Goal: Task Accomplishment & Management: Manage account settings

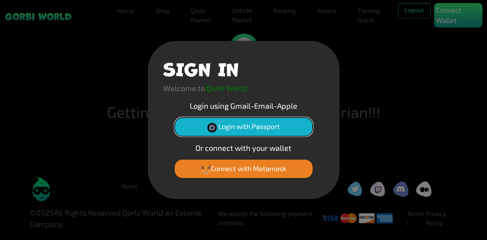
click at [219, 126] on button "Login with Passport" at bounding box center [244, 127] width 138 height 18
click at [208, 128] on img at bounding box center [212, 128] width 10 height 10
click at [212, 127] on img at bounding box center [212, 128] width 10 height 10
click at [265, 122] on button "Login with Passport" at bounding box center [244, 127] width 138 height 18
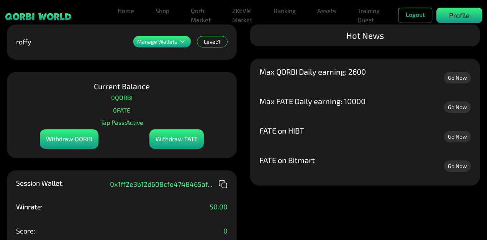
click at [453, 16] on p "Profile" at bounding box center [459, 15] width 21 height 10
click at [452, 21] on div "Profile" at bounding box center [459, 15] width 46 height 15
click at [426, 19] on button "Logout" at bounding box center [415, 15] width 34 height 15
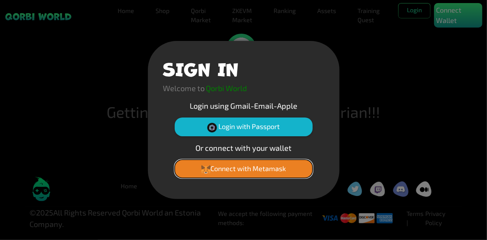
click at [223, 163] on button "Connect with Metamask" at bounding box center [244, 169] width 138 height 18
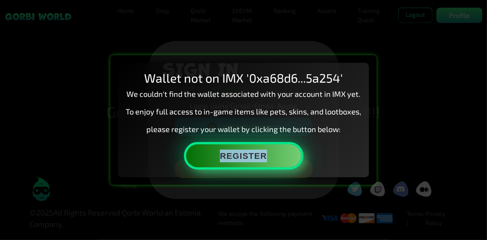
drag, startPoint x: 270, startPoint y: 175, endPoint x: 257, endPoint y: 166, distance: 16.0
click at [257, 166] on div "Wallet not on IMX '0xa68d6...5a254' We couldn't find the wallet associated with…" at bounding box center [243, 120] width 251 height 115
click at [233, 154] on button "Register" at bounding box center [243, 155] width 115 height 23
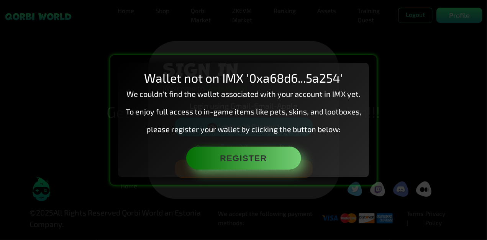
click at [130, 122] on div "Wallet not on IMX '0xa68d6...5a254' We couldn't find the wallet associated with…" at bounding box center [243, 120] width 251 height 115
click at [469, 97] on div "Wallet not on IMX '0xa68d6...5a254' We couldn't find the wallet associated with…" at bounding box center [243, 120] width 487 height 240
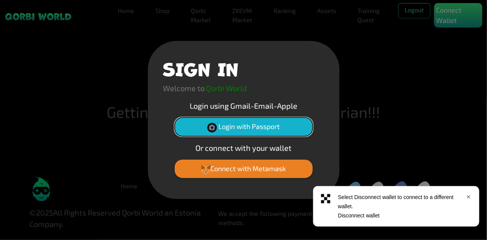
click at [254, 134] on button "Login with Passport" at bounding box center [244, 127] width 138 height 18
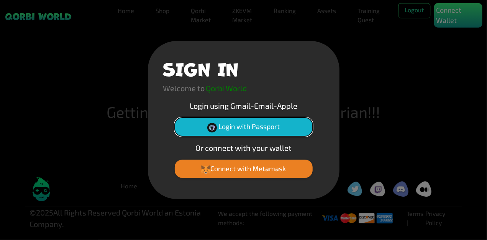
click at [205, 132] on button "Login with Passport" at bounding box center [244, 127] width 138 height 18
click at [142, 155] on div "SIGN IN Welcome to Qorbi World Login using Gmail-Email-Apple Login with Passpor…" at bounding box center [243, 120] width 487 height 240
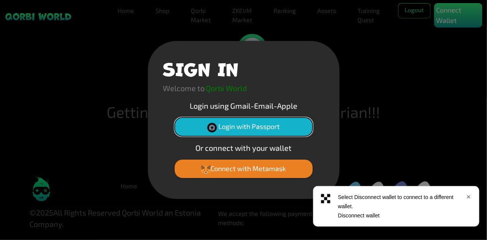
click at [252, 131] on button "Login with Passport" at bounding box center [244, 127] width 138 height 18
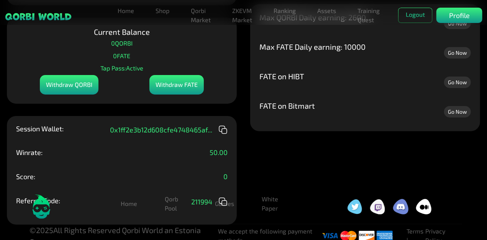
scroll to position [55, 0]
click at [170, 93] on div "Withdraw FATE" at bounding box center [176, 85] width 54 height 20
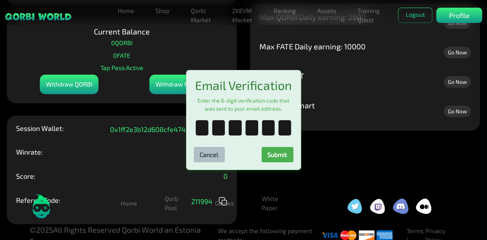
click at [155, 109] on div "Email Verification Enter the 6-digit verification code that was sent to your em…" at bounding box center [243, 120] width 487 height 240
click at [215, 155] on button "Cancel" at bounding box center [209, 154] width 31 height 15
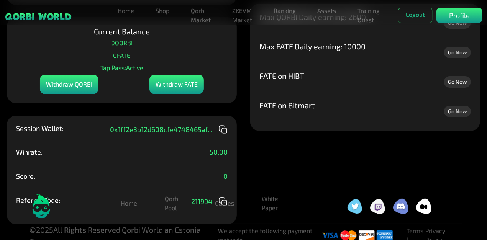
scroll to position [67, 0]
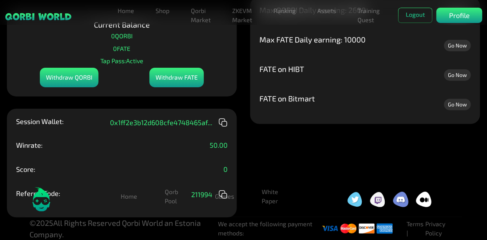
click at [218, 142] on p "50.00" at bounding box center [218, 145] width 18 height 7
click at [223, 199] on link "Games" at bounding box center [224, 196] width 31 height 15
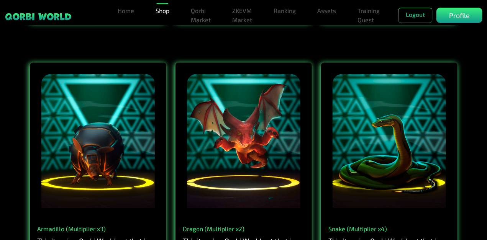
scroll to position [681, 0]
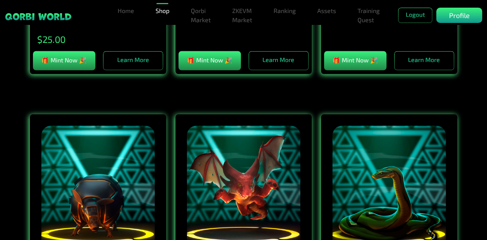
click at [105, 8] on div at bounding box center [55, 15] width 110 height 15
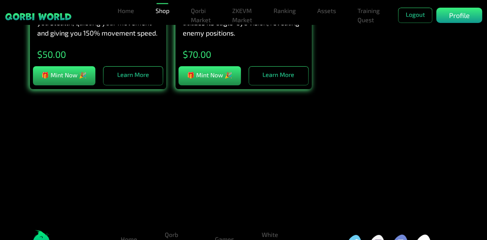
scroll to position [1424, 0]
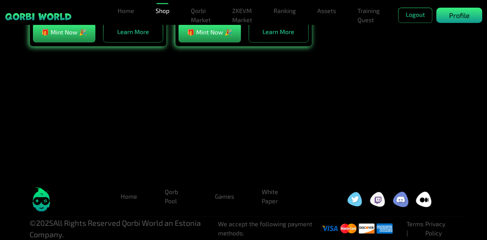
click at [466, 18] on p "Profile" at bounding box center [459, 15] width 21 height 10
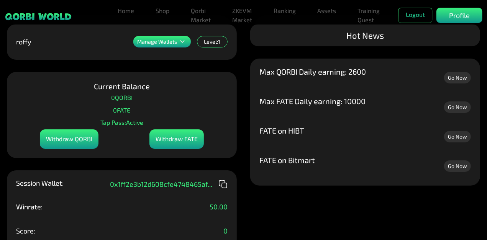
click at [419, 7] on div "Home Shop Qorbi Market ZKEVM Market Ranking Assets Assets Bundles Forge Burn Eg…" at bounding box center [299, 15] width 368 height 25
click at [415, 18] on button "Logout" at bounding box center [415, 15] width 34 height 15
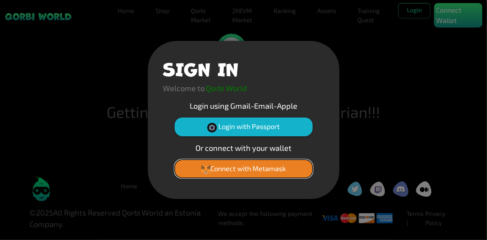
click at [242, 166] on button "Connect with Metamask" at bounding box center [244, 169] width 138 height 18
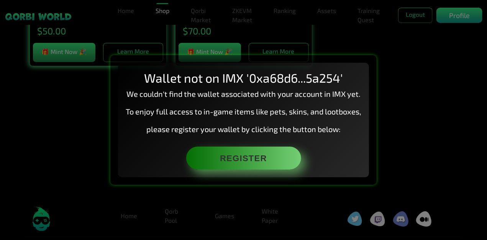
scroll to position [1424, 0]
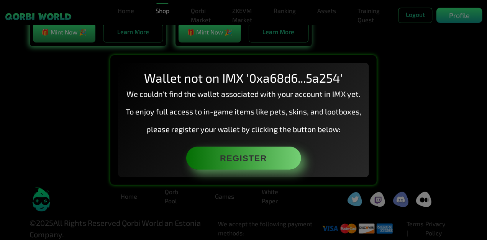
click at [55, 85] on div "Wallet not on IMX '0xa68d6...5a254' We couldn't find the wallet associated with…" at bounding box center [243, 120] width 487 height 240
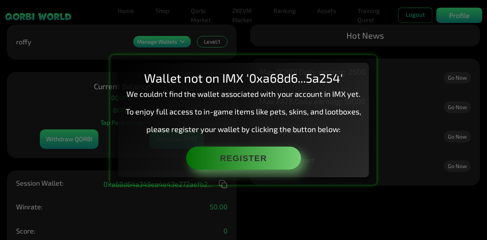
click at [28, 27] on div "Wallet not on IMX '0xa68d6...5a254' We couldn't find the wallet associated with…" at bounding box center [243, 120] width 487 height 240
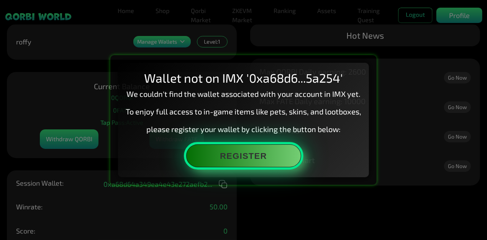
click at [232, 161] on button "Register" at bounding box center [243, 155] width 115 height 23
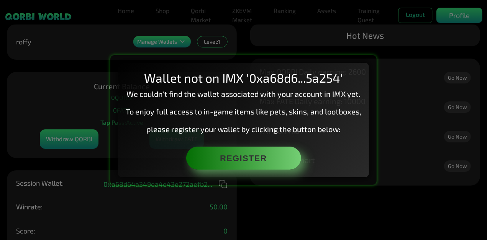
click at [74, 70] on div "Wallet not on IMX '0xa68d6...5a254' We couldn't find the wallet associated with…" at bounding box center [243, 120] width 487 height 240
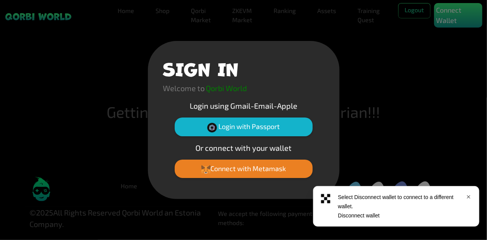
drag, startPoint x: 173, startPoint y: 128, endPoint x: 177, endPoint y: 127, distance: 4.6
click at [173, 128] on div "Login with Passport" at bounding box center [243, 130] width 161 height 24
click at [201, 127] on button "Login with Passport" at bounding box center [244, 127] width 138 height 18
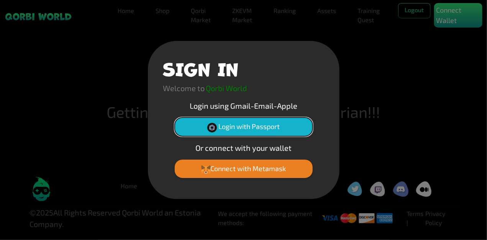
click at [221, 127] on button "Login with Passport" at bounding box center [244, 127] width 138 height 18
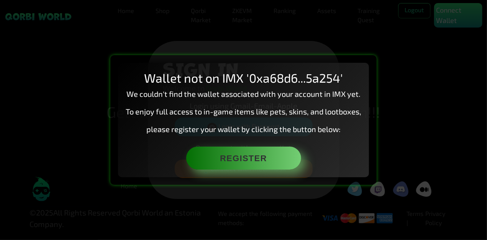
click at [19, 127] on div "Wallet not on IMX '0xa68d6...5a254' We couldn't find the wallet associated with…" at bounding box center [243, 120] width 487 height 240
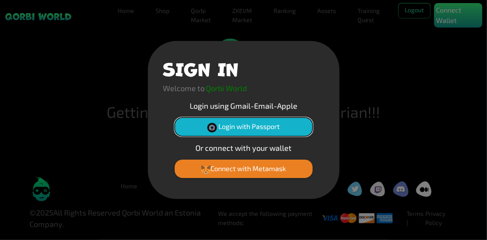
click at [209, 121] on button "Login with Passport" at bounding box center [244, 127] width 138 height 18
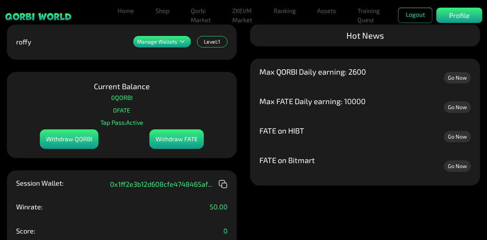
click at [173, 44] on p "Manage Wallets" at bounding box center [157, 41] width 40 height 5
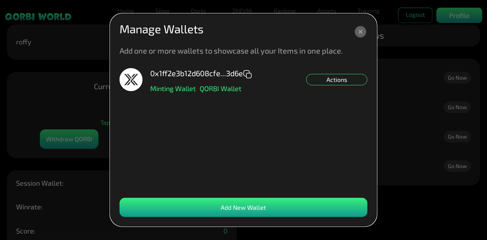
click at [239, 200] on div "Add New Wallet" at bounding box center [243, 207] width 248 height 19
click at [239, 203] on div "Add New Wallet" at bounding box center [243, 207] width 248 height 19
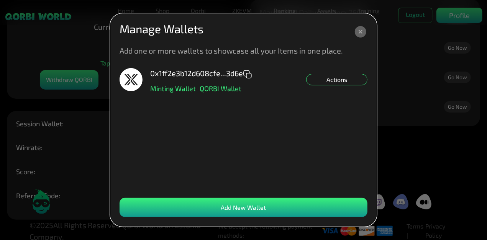
scroll to position [64, 0]
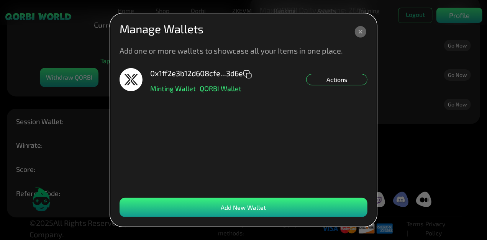
click at [211, 202] on div "Add New Wallet" at bounding box center [243, 207] width 248 height 19
drag, startPoint x: 170, startPoint y: 193, endPoint x: 183, endPoint y: 212, distance: 23.3
click at [183, 212] on dialog "Manage Wallets Add one or more wallets to showcase all your Items in one place.…" at bounding box center [243, 120] width 266 height 213
click at [183, 212] on div "Add New Wallet" at bounding box center [243, 207] width 248 height 19
click at [213, 203] on div "Add New Wallet" at bounding box center [243, 207] width 248 height 19
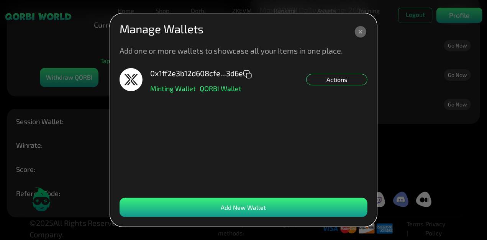
click at [236, 201] on div "Add New Wallet" at bounding box center [243, 207] width 248 height 19
click at [110, 185] on dialog "Manage Wallets Add one or more wallets to showcase all your Items in one place.…" at bounding box center [243, 120] width 266 height 213
click at [182, 199] on div "Add New Wallet" at bounding box center [243, 207] width 248 height 19
click at [195, 207] on div "Add New Wallet" at bounding box center [243, 207] width 248 height 19
click at [147, 144] on div "0x1ff2e3b12d608cfe...3d6e Minting Wallet QORBI Wallet Actions" at bounding box center [243, 129] width 248 height 122
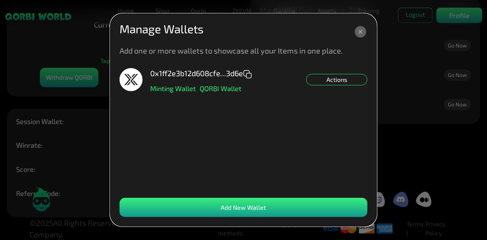
click at [366, 31] on icon at bounding box center [361, 32] width 14 height 14
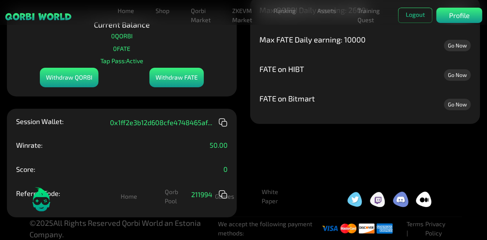
scroll to position [0, 0]
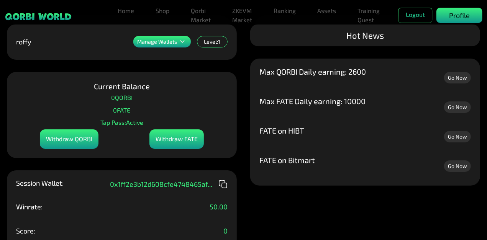
click at [440, 18] on div "Profile" at bounding box center [459, 15] width 46 height 15
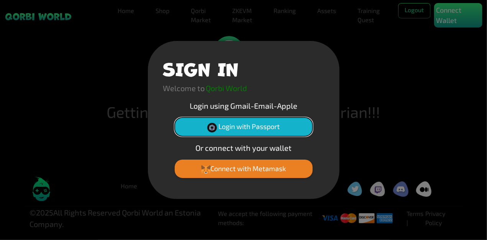
click at [224, 128] on button "Login with Passport" at bounding box center [244, 127] width 138 height 18
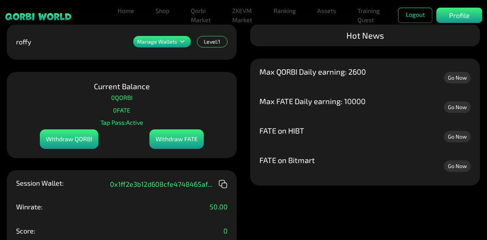
click at [221, 119] on div "Current Balance 0 QORBI 0 FATE Tap Pass: Active Withdraw QORBI Withdraw FATE" at bounding box center [122, 115] width 230 height 86
click at [450, 13] on p "Profile" at bounding box center [459, 15] width 21 height 10
click at [155, 44] on p "Manage Wallets" at bounding box center [157, 41] width 40 height 5
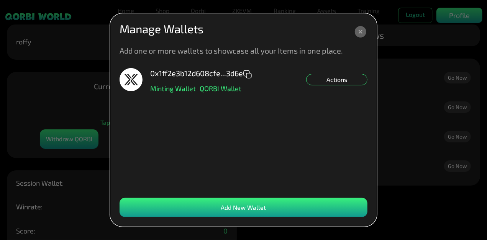
click at [319, 80] on div "Actions" at bounding box center [336, 79] width 61 height 11
click at [327, 93] on div "Set NFT Minting Default" at bounding box center [336, 90] width 61 height 11
click at [358, 35] on icon at bounding box center [360, 31] width 11 height 11
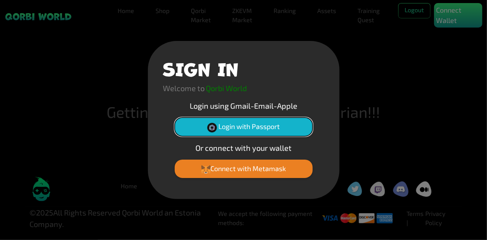
click at [218, 124] on button "Login with Passport" at bounding box center [244, 127] width 138 height 18
click at [232, 132] on button "Login with Passport" at bounding box center [244, 127] width 138 height 18
click at [233, 126] on button "Login with Passport" at bounding box center [244, 127] width 138 height 18
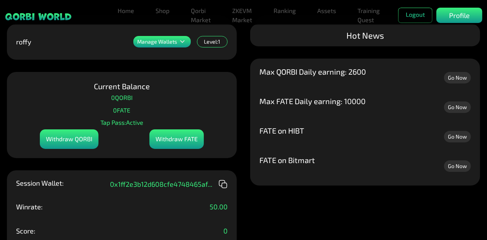
click at [169, 36] on div "Manage Wallets" at bounding box center [161, 41] width 57 height 11
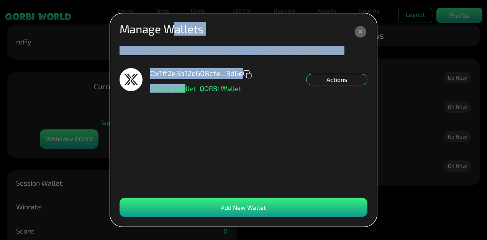
drag, startPoint x: 172, startPoint y: 42, endPoint x: 186, endPoint y: 126, distance: 85.1
click at [186, 126] on dialog "Manage Wallets Add one or more wallets to showcase all your Items in one place.…" at bounding box center [243, 120] width 266 height 213
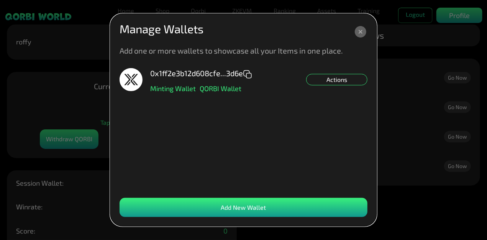
click at [199, 210] on div "Add New Wallet" at bounding box center [243, 207] width 248 height 19
click at [203, 208] on div "Add New Wallet" at bounding box center [243, 207] width 248 height 19
click at [234, 151] on div "0x1ff2e3b12d608cfe...3d6e Minting Wallet QORBI Wallet Actions" at bounding box center [243, 129] width 248 height 122
click at [210, 205] on div "Add New Wallet" at bounding box center [243, 207] width 248 height 19
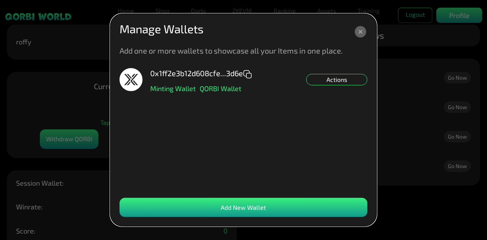
click at [210, 205] on div "Add New Wallet" at bounding box center [243, 207] width 248 height 19
click at [284, 200] on div "Add New Wallet" at bounding box center [243, 207] width 248 height 19
click at [278, 200] on div "Add New Wallet" at bounding box center [243, 207] width 248 height 19
drag, startPoint x: 278, startPoint y: 200, endPoint x: 267, endPoint y: 203, distance: 11.1
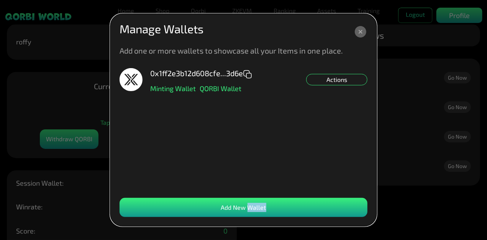
click at [267, 203] on div "Add New Wallet" at bounding box center [243, 207] width 248 height 19
click at [268, 205] on div "Add New Wallet" at bounding box center [243, 207] width 248 height 19
click at [225, 164] on div "0x1ff2e3b12d608cfe...3d6e Minting Wallet QORBI Wallet Actions" at bounding box center [243, 129] width 248 height 122
click at [226, 201] on div "Add New Wallet" at bounding box center [243, 207] width 248 height 19
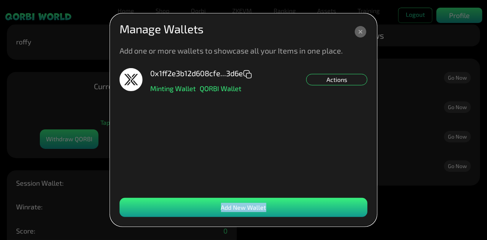
drag, startPoint x: 226, startPoint y: 201, endPoint x: 221, endPoint y: 212, distance: 12.0
click at [221, 212] on div "Add New Wallet" at bounding box center [243, 207] width 248 height 19
click at [175, 214] on div "Add New Wallet" at bounding box center [243, 207] width 248 height 19
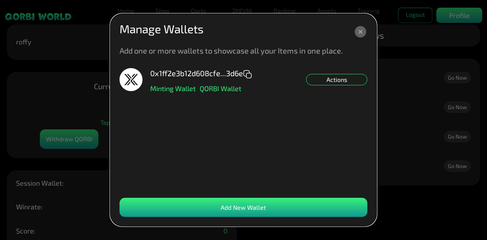
click at [178, 211] on div "Add New Wallet" at bounding box center [243, 207] width 248 height 19
click at [360, 33] on icon at bounding box center [360, 31] width 11 height 11
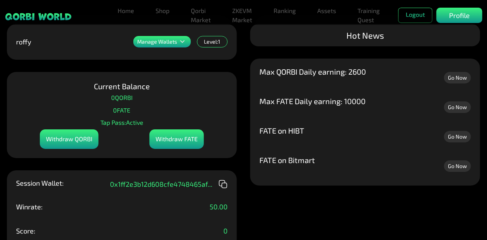
click at [360, 33] on div "Hot News" at bounding box center [365, 35] width 230 height 22
click at [162, 38] on div "Manage Wallets" at bounding box center [161, 41] width 57 height 11
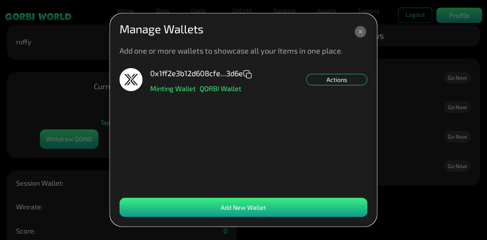
click at [213, 209] on div "Add New Wallet" at bounding box center [243, 207] width 248 height 19
click at [365, 33] on icon at bounding box center [360, 31] width 11 height 11
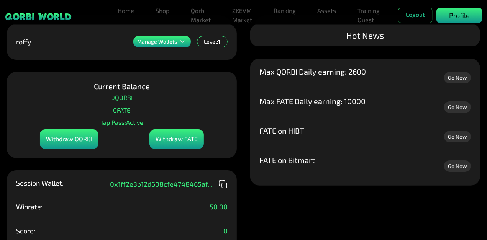
click at [455, 15] on p "Profile" at bounding box center [459, 15] width 21 height 10
click at [319, 12] on link "Assets" at bounding box center [326, 10] width 25 height 15
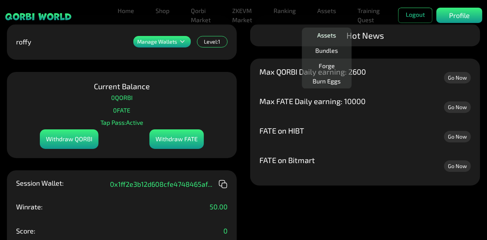
click at [328, 34] on link "Assets" at bounding box center [326, 35] width 25 height 15
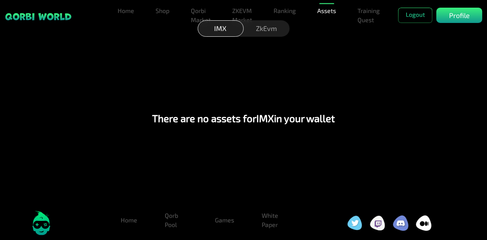
click at [268, 25] on div "ZkEvm" at bounding box center [267, 28] width 46 height 16
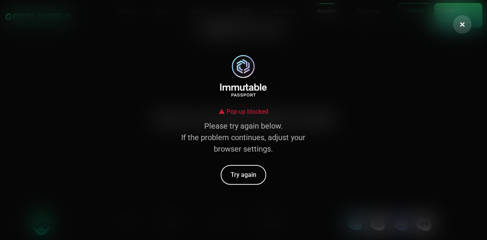
click at [124, 100] on div "Pop-up blocked Please try again below. If the problem continues, adjust your br…" at bounding box center [243, 120] width 487 height 240
click at [464, 25] on icon at bounding box center [462, 25] width 8 height 8
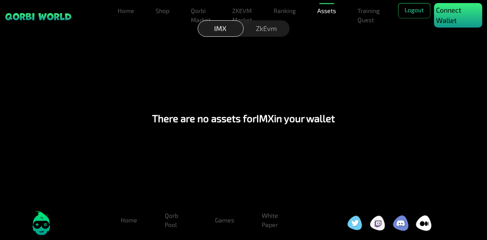
click at [442, 19] on p "Connect Wallet" at bounding box center [458, 15] width 44 height 21
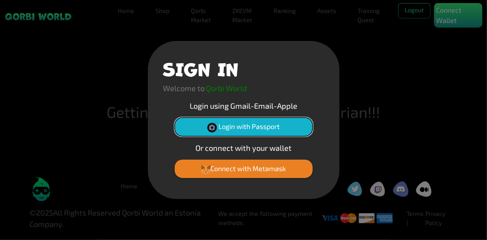
click at [219, 124] on button "Login with Passport" at bounding box center [244, 127] width 138 height 18
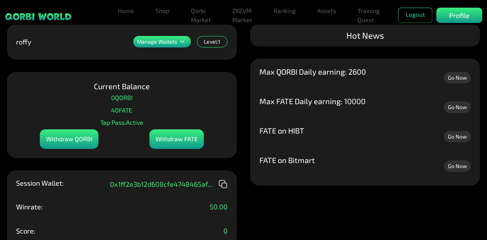
click at [161, 141] on div "Withdraw FATE" at bounding box center [176, 139] width 54 height 20
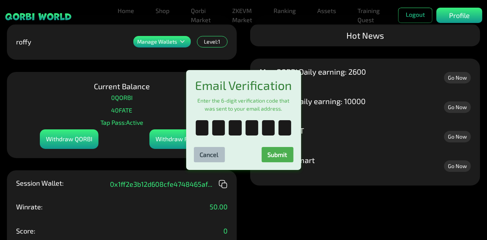
click at [131, 142] on div "Email Verification Enter the 6-digit verification code that was sent to your em…" at bounding box center [243, 120] width 487 height 240
click at [201, 157] on button "Cancel" at bounding box center [209, 154] width 31 height 15
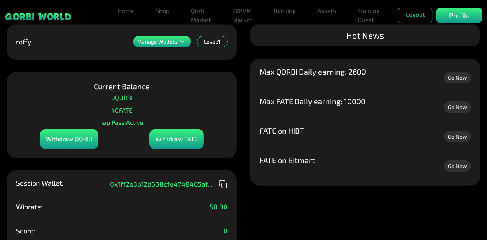
click at [452, 106] on link "Go Now" at bounding box center [457, 106] width 27 height 11
click at [122, 127] on p "Tap Pass: Active" at bounding box center [121, 122] width 43 height 11
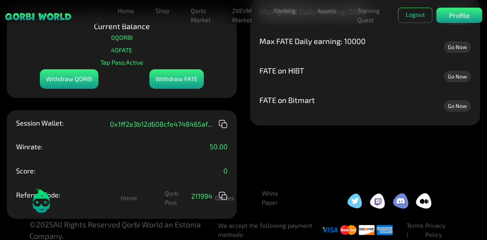
scroll to position [67, 0]
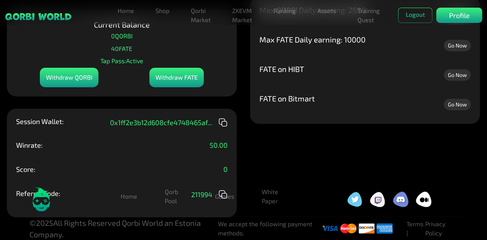
click at [162, 171] on div "Score: 0" at bounding box center [121, 175] width 211 height 18
